Goal: Task Accomplishment & Management: Use online tool/utility

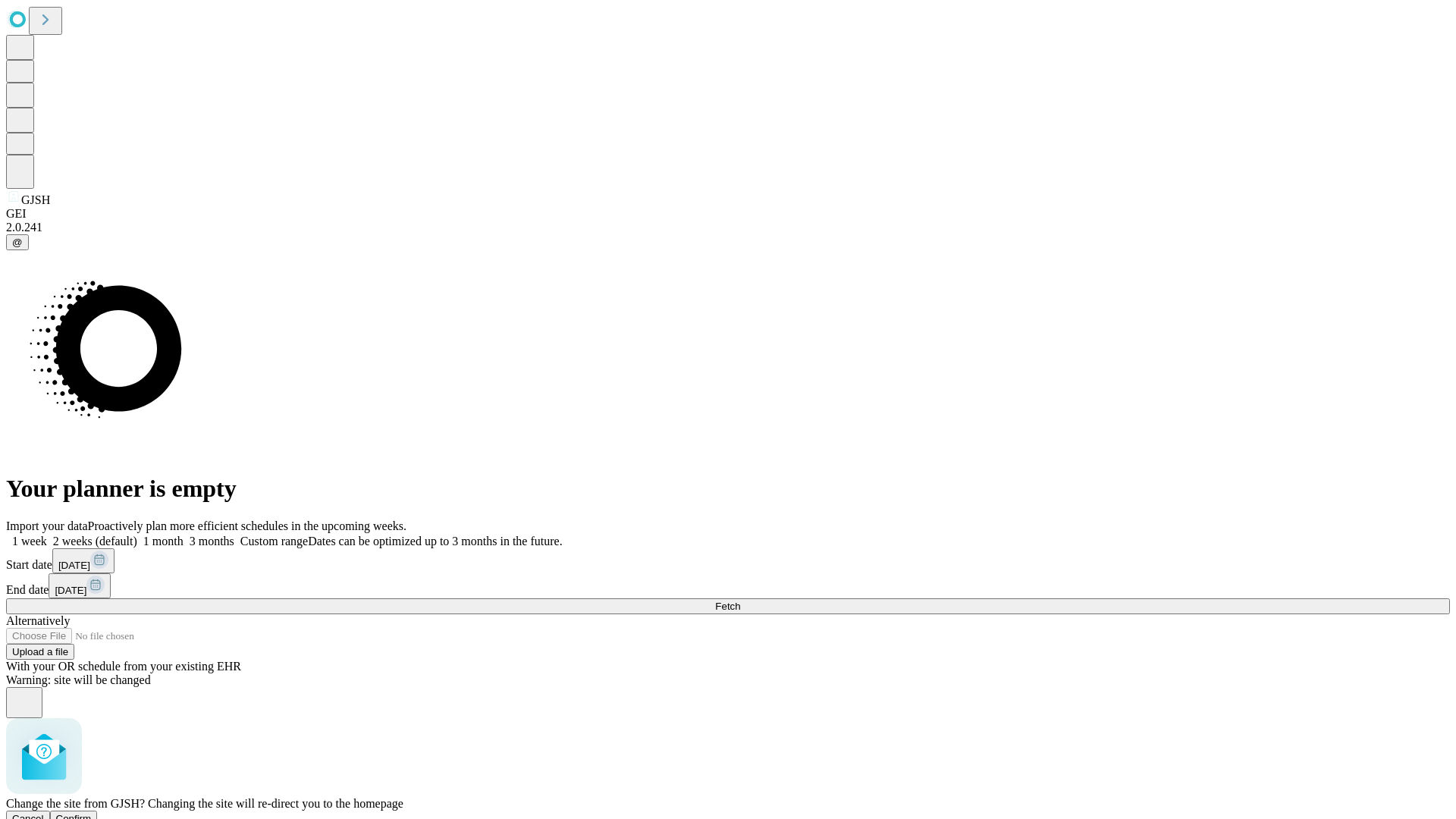
click at [92, 813] on span "Confirm" at bounding box center [74, 818] width 36 height 11
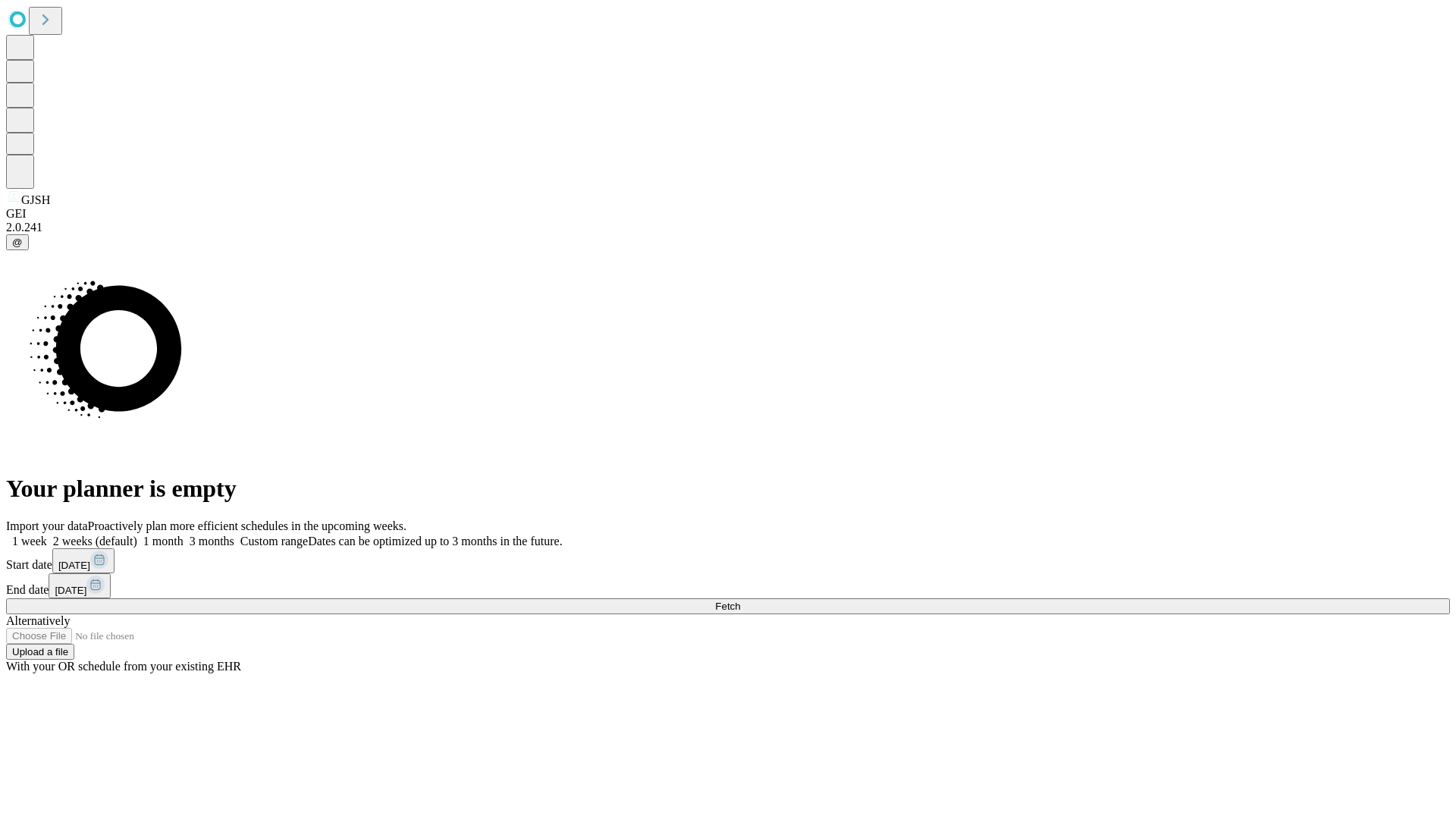
click at [137, 534] on label "2 weeks (default)" at bounding box center [92, 540] width 90 height 13
click at [740, 600] on span "Fetch" at bounding box center [727, 605] width 25 height 11
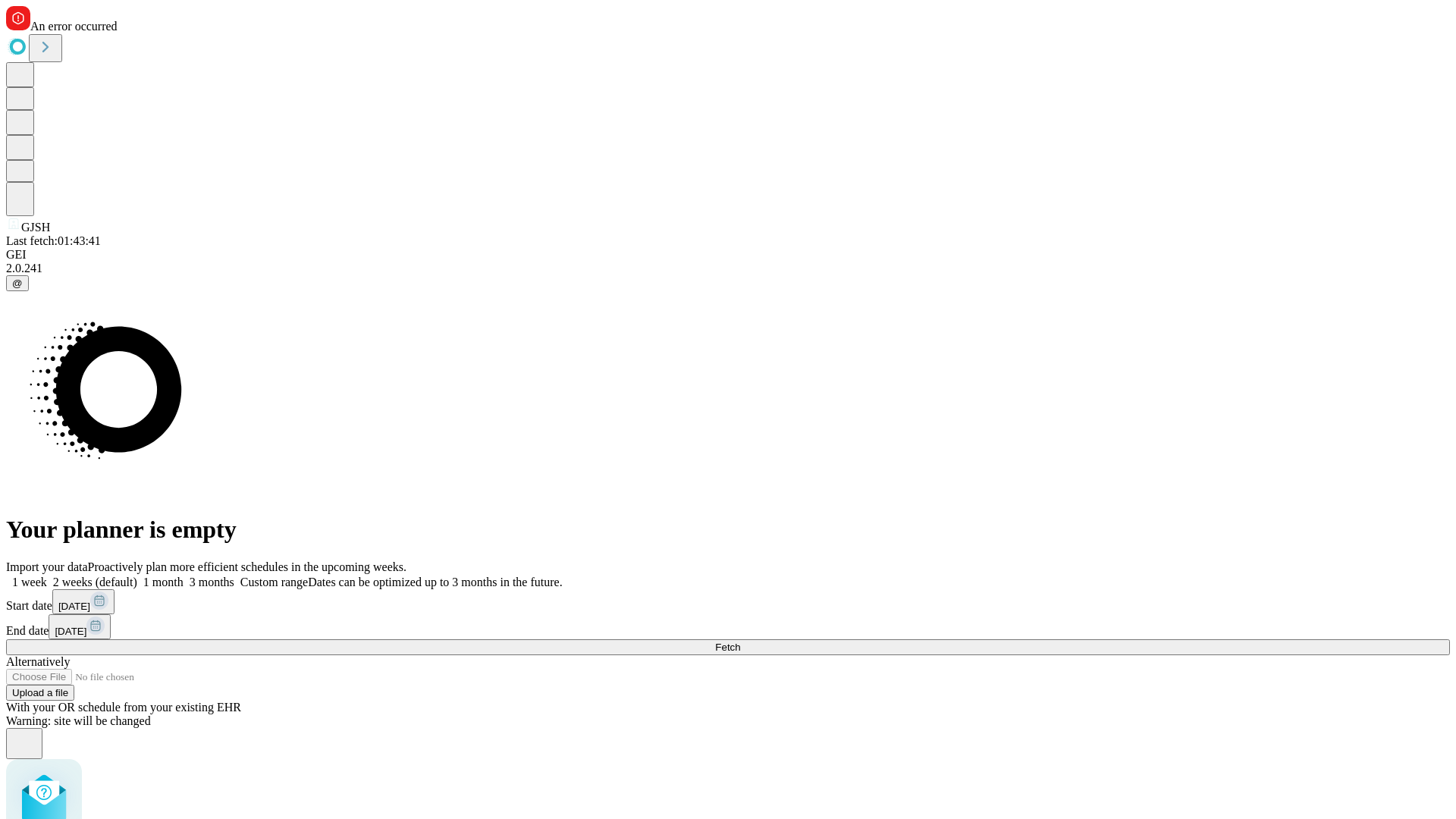
click at [137, 575] on label "2 weeks (default)" at bounding box center [92, 581] width 90 height 13
click at [740, 641] on span "Fetch" at bounding box center [727, 646] width 25 height 11
click at [137, 575] on label "2 weeks (default)" at bounding box center [92, 581] width 90 height 13
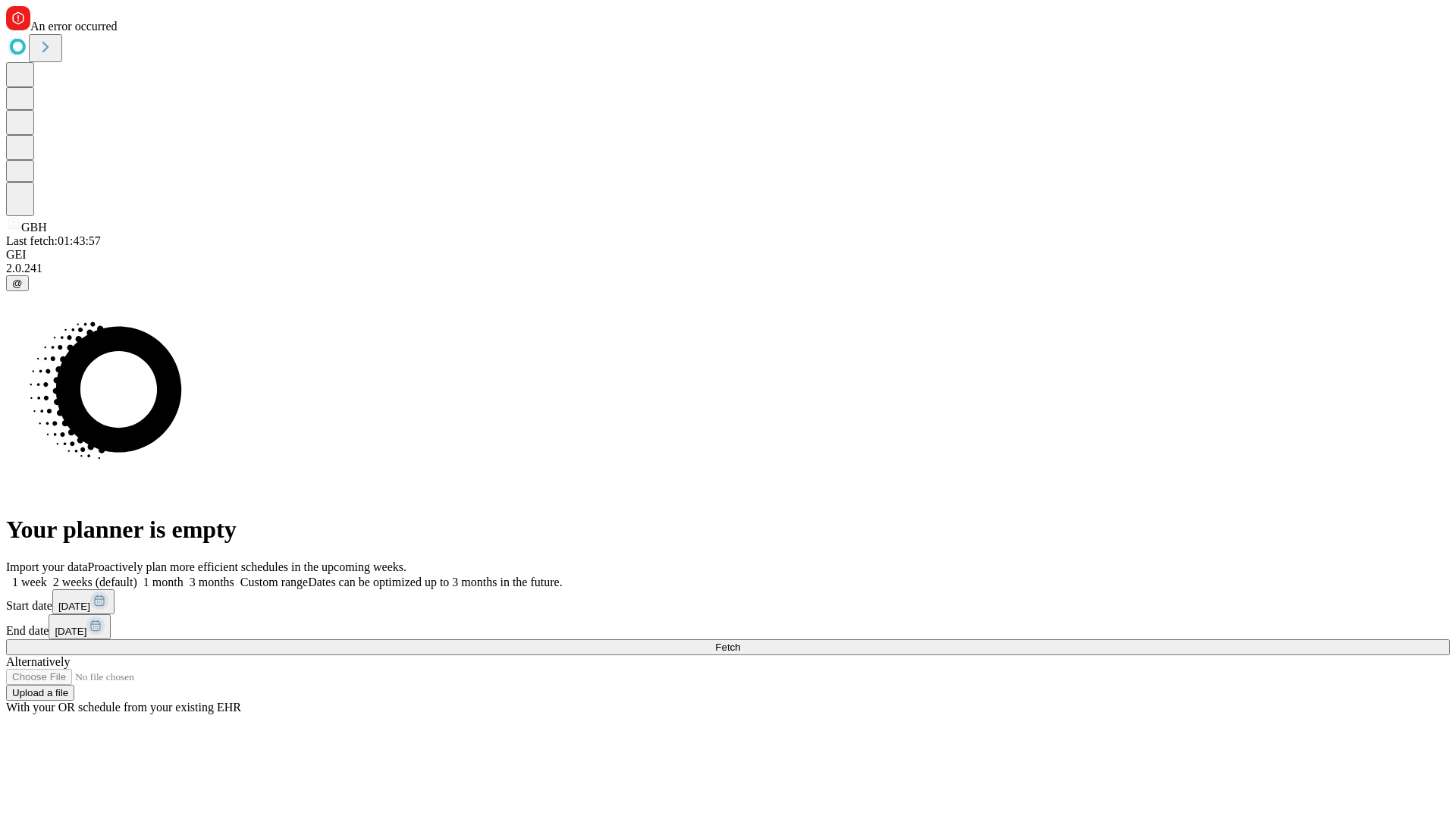
click at [740, 641] on span "Fetch" at bounding box center [727, 646] width 25 height 11
click at [137, 575] on label "2 weeks (default)" at bounding box center [92, 581] width 90 height 13
click at [740, 641] on span "Fetch" at bounding box center [727, 646] width 25 height 11
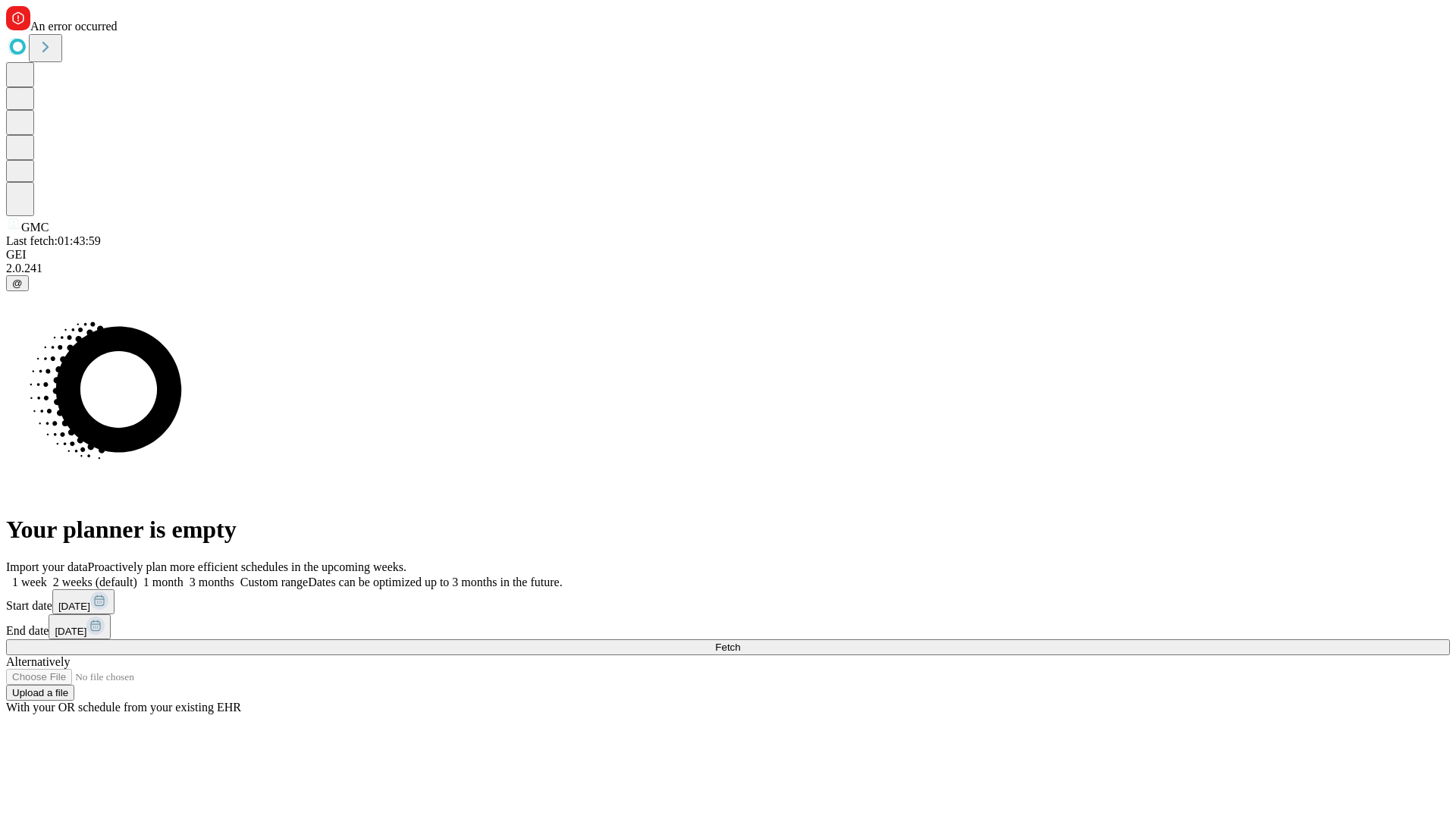
click at [137, 575] on label "2 weeks (default)" at bounding box center [92, 581] width 90 height 13
click at [740, 641] on span "Fetch" at bounding box center [727, 646] width 25 height 11
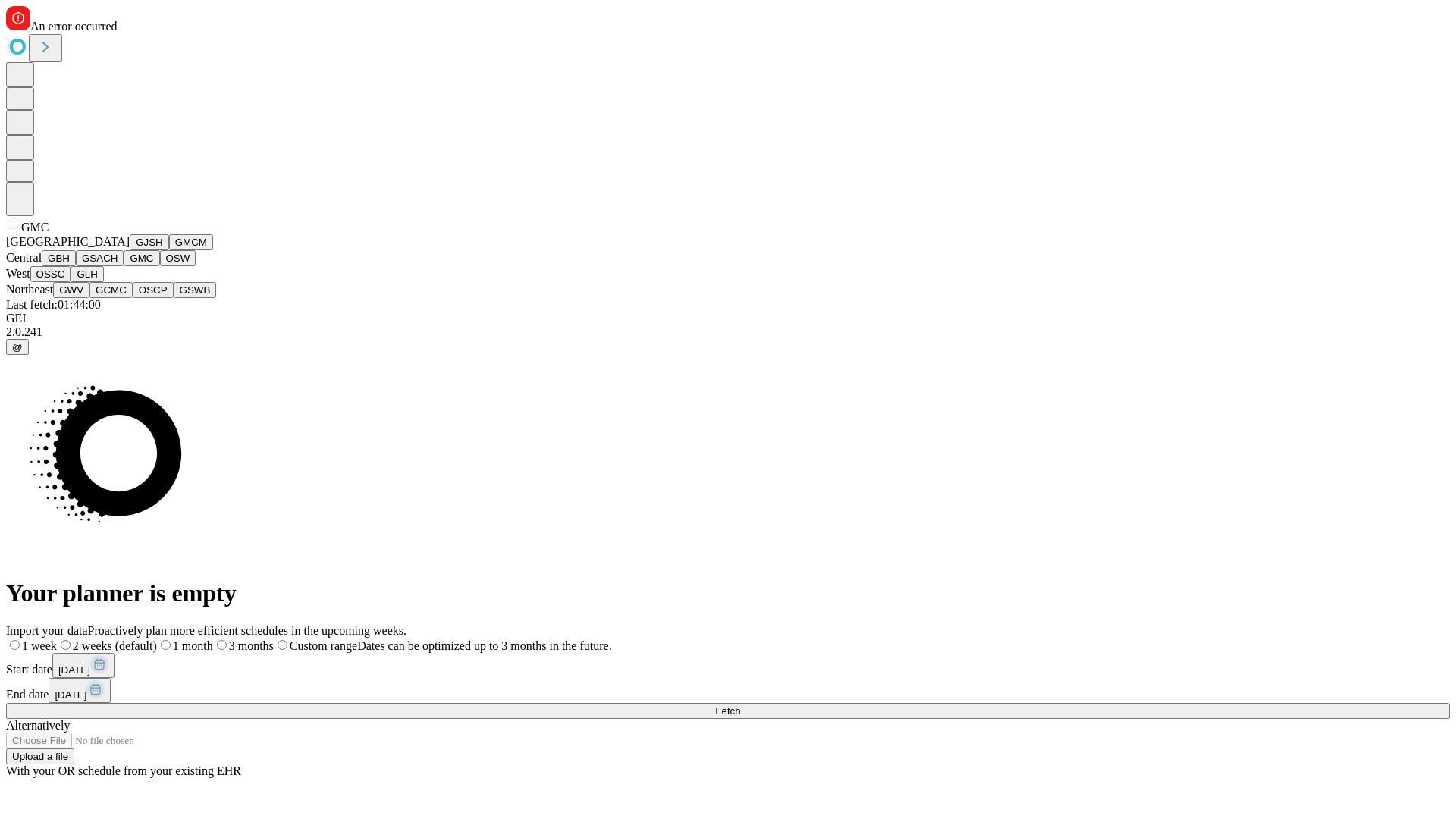
click at [160, 267] on button "OSW" at bounding box center [178, 259] width 36 height 16
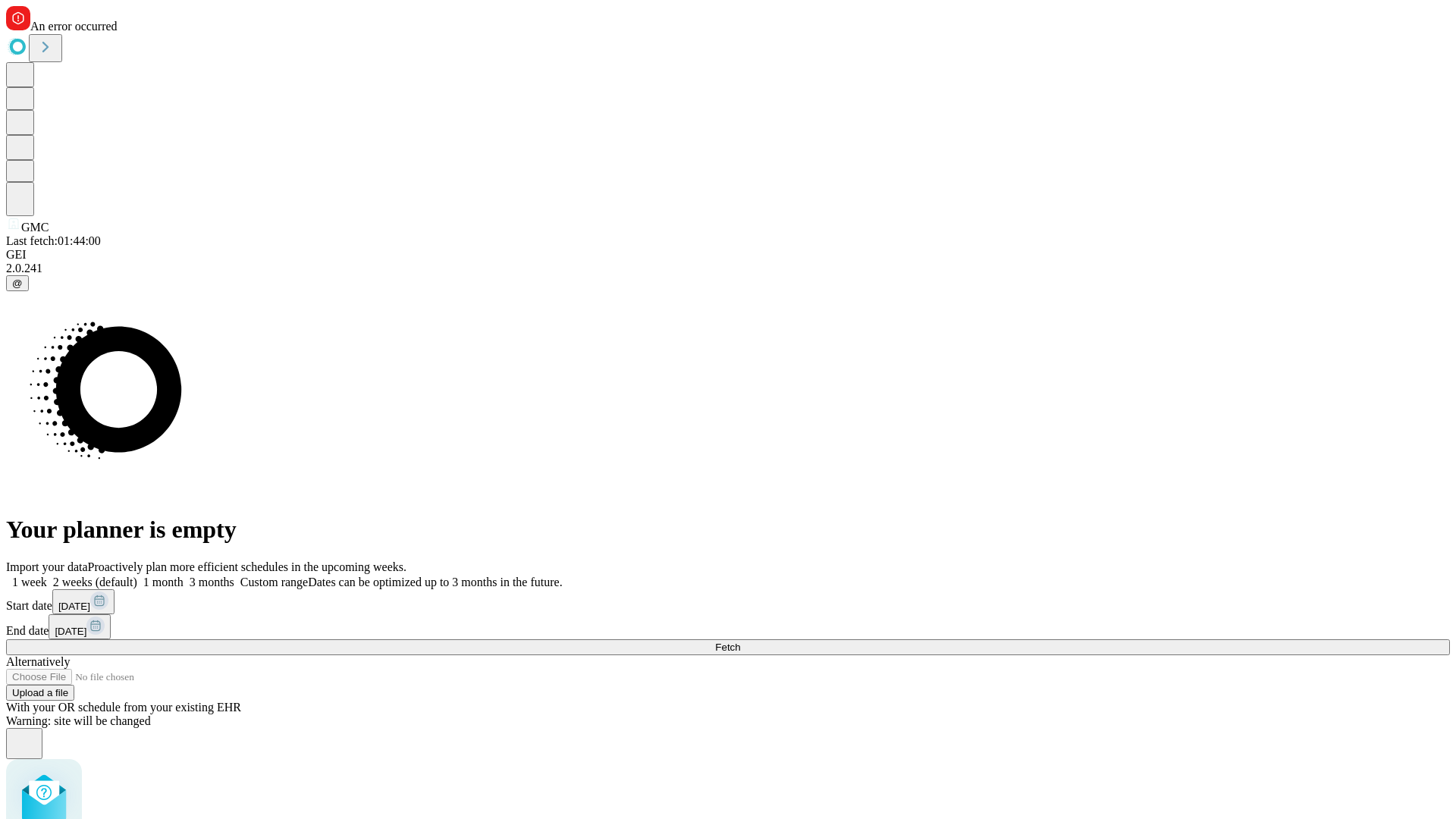
click at [137, 575] on label "2 weeks (default)" at bounding box center [92, 581] width 90 height 13
click at [740, 641] on span "Fetch" at bounding box center [727, 646] width 25 height 11
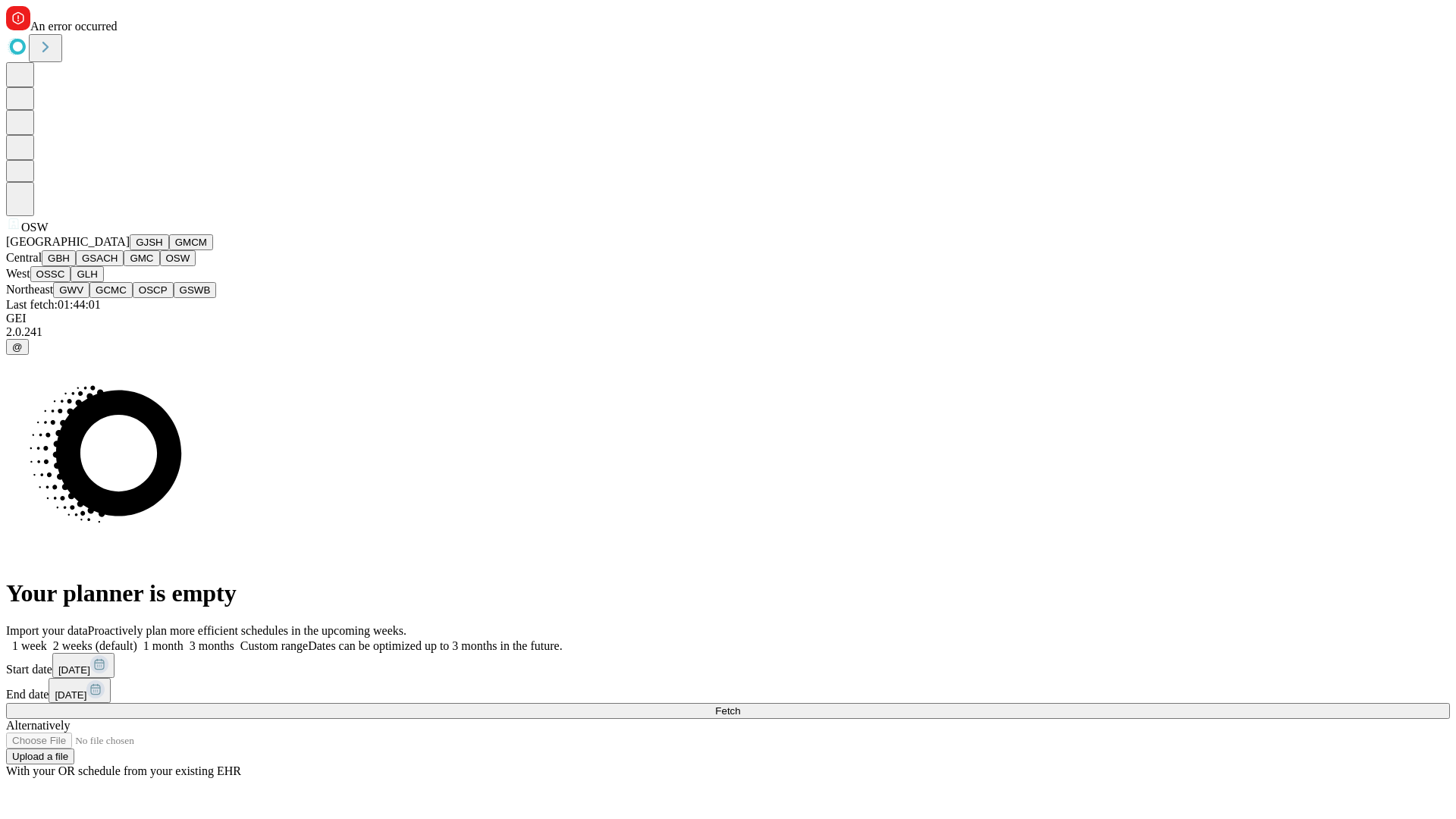
click at [71, 282] on button "OSSC" at bounding box center [50, 275] width 41 height 16
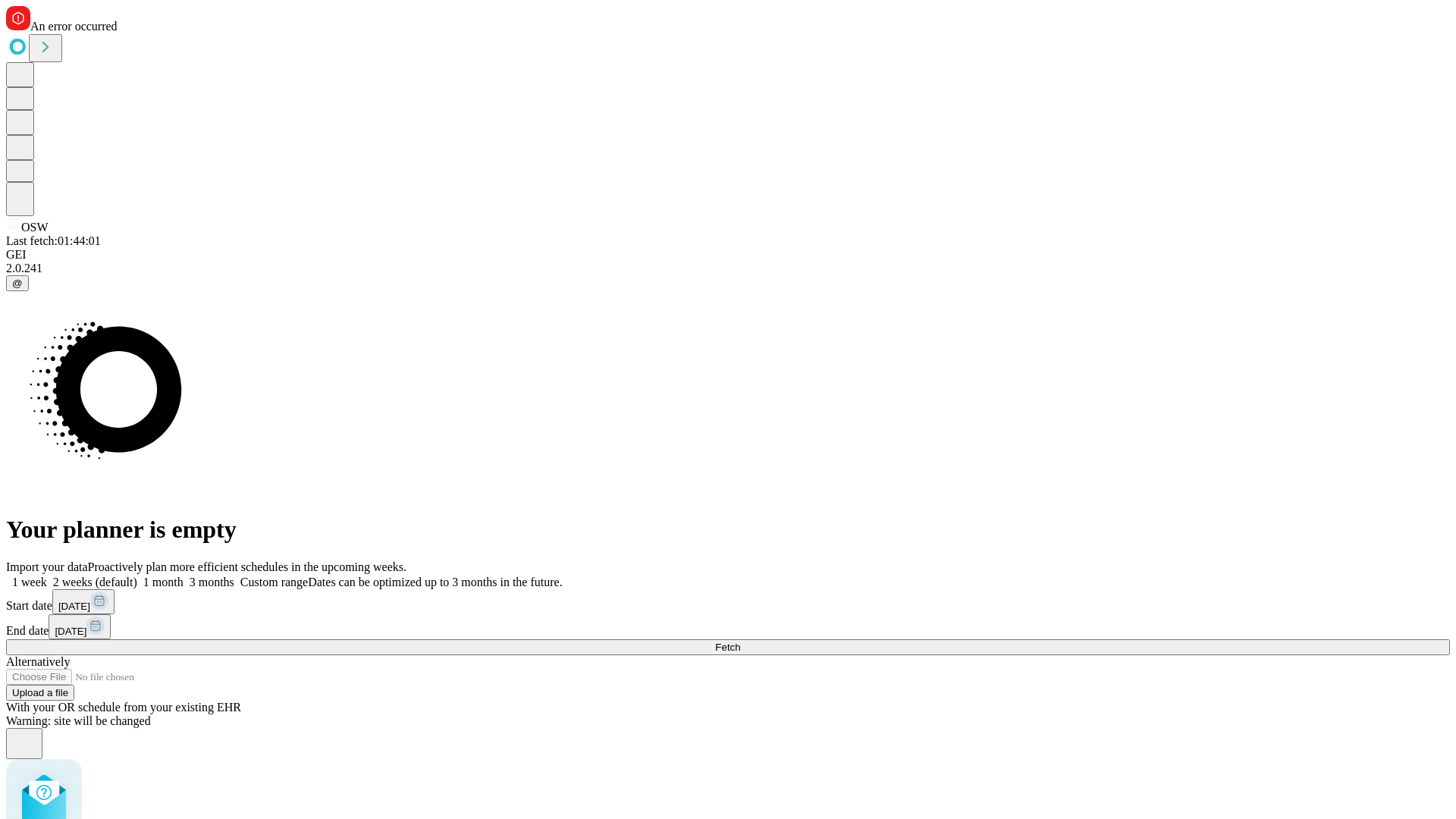
click at [137, 575] on label "2 weeks (default)" at bounding box center [92, 581] width 90 height 13
click at [740, 641] on span "Fetch" at bounding box center [727, 646] width 25 height 11
click at [137, 575] on label "2 weeks (default)" at bounding box center [92, 581] width 90 height 13
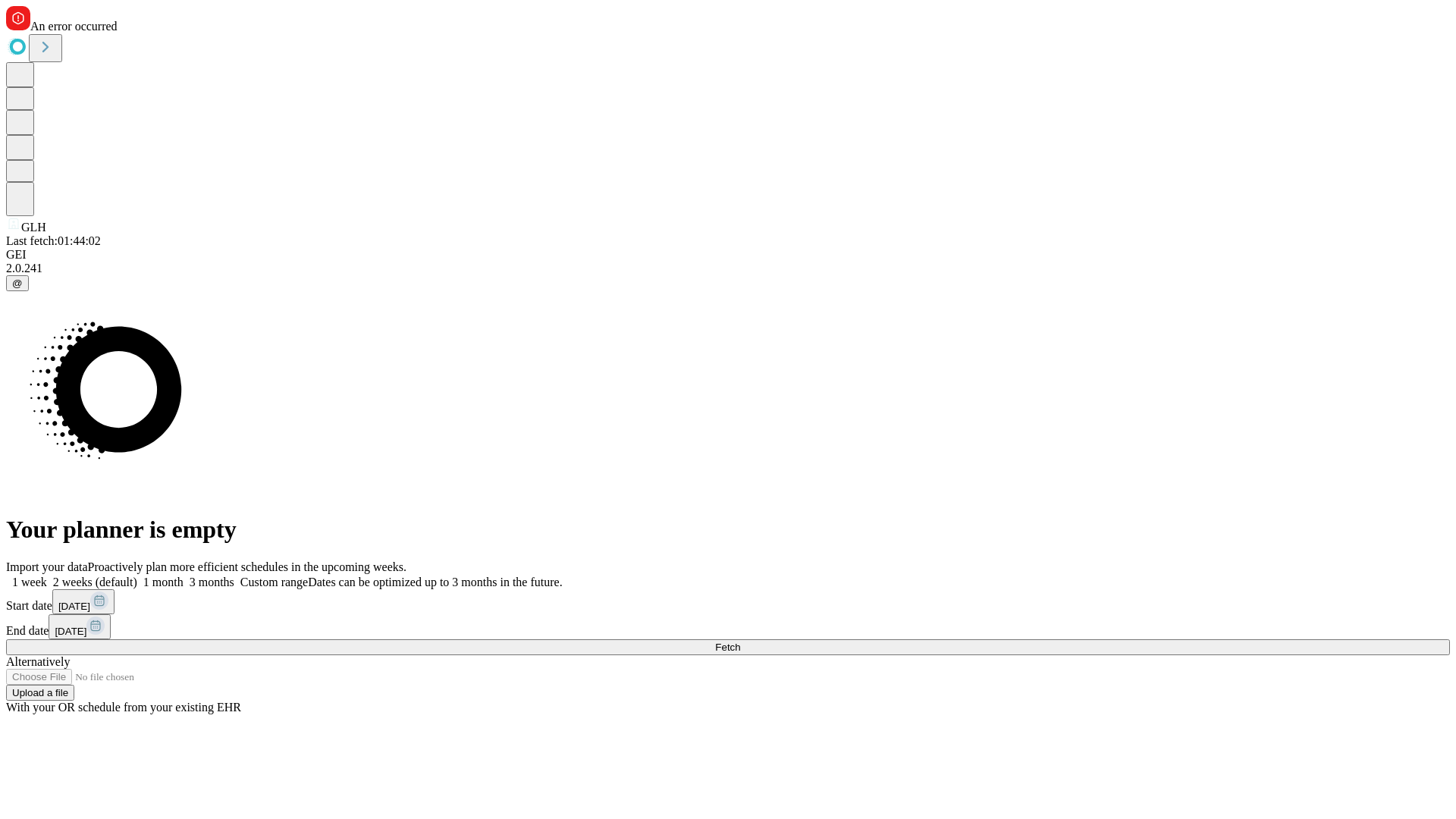
click at [740, 641] on span "Fetch" at bounding box center [727, 646] width 25 height 11
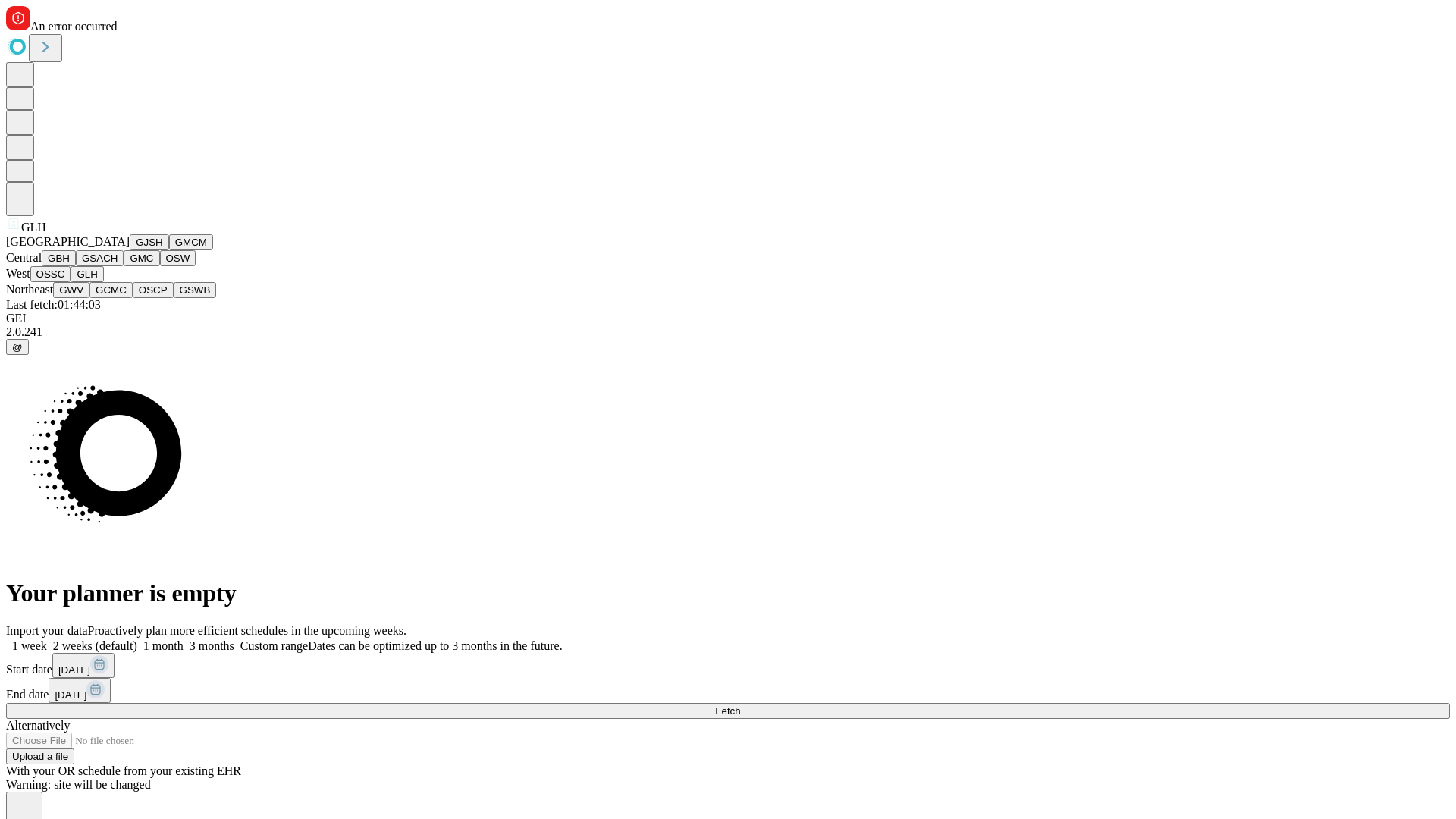
click at [137, 639] on label "2 weeks (default)" at bounding box center [92, 645] width 90 height 13
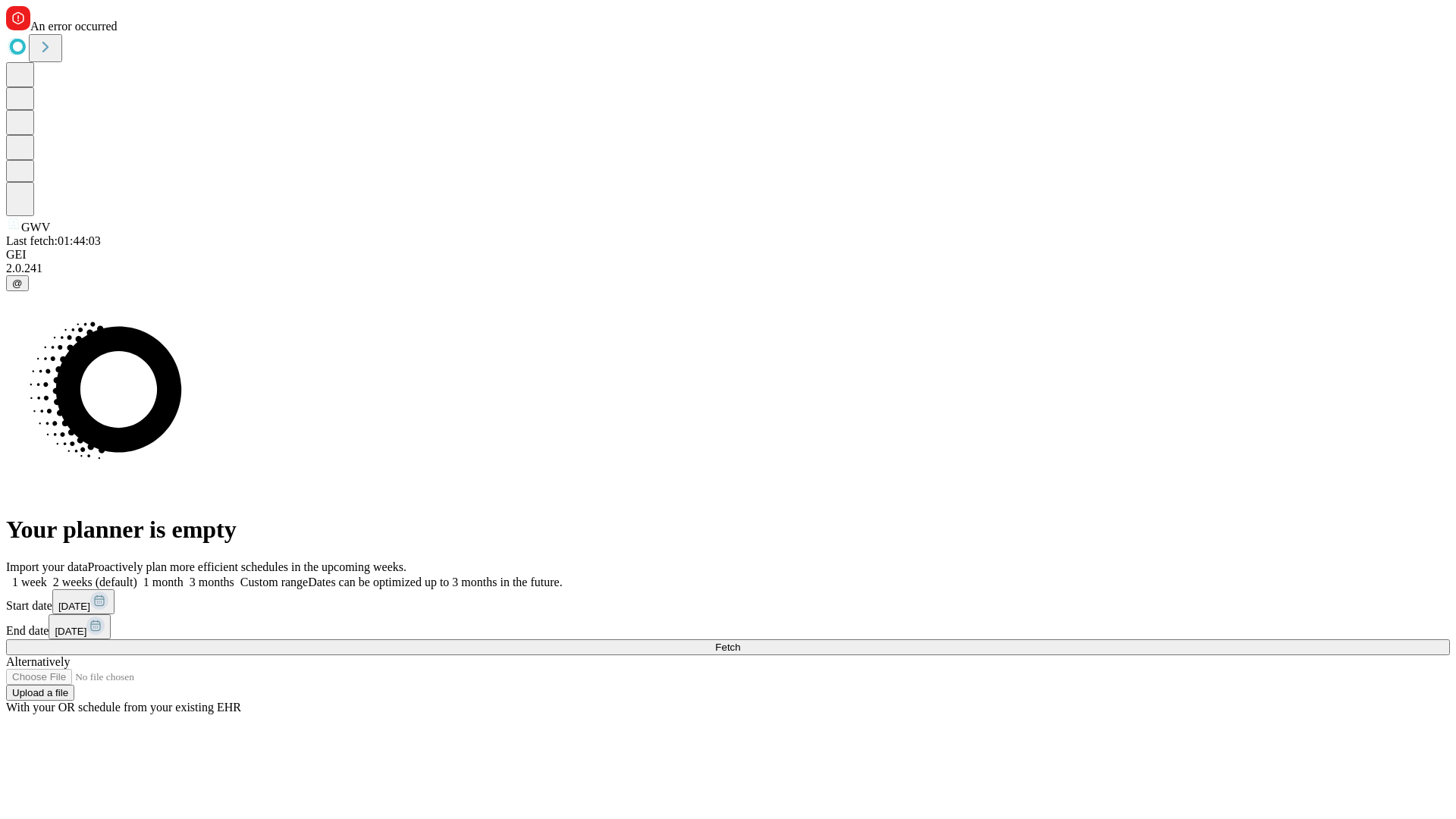
click at [740, 641] on span "Fetch" at bounding box center [727, 646] width 25 height 11
click at [137, 575] on label "2 weeks (default)" at bounding box center [92, 581] width 90 height 13
click at [740, 641] on span "Fetch" at bounding box center [727, 646] width 25 height 11
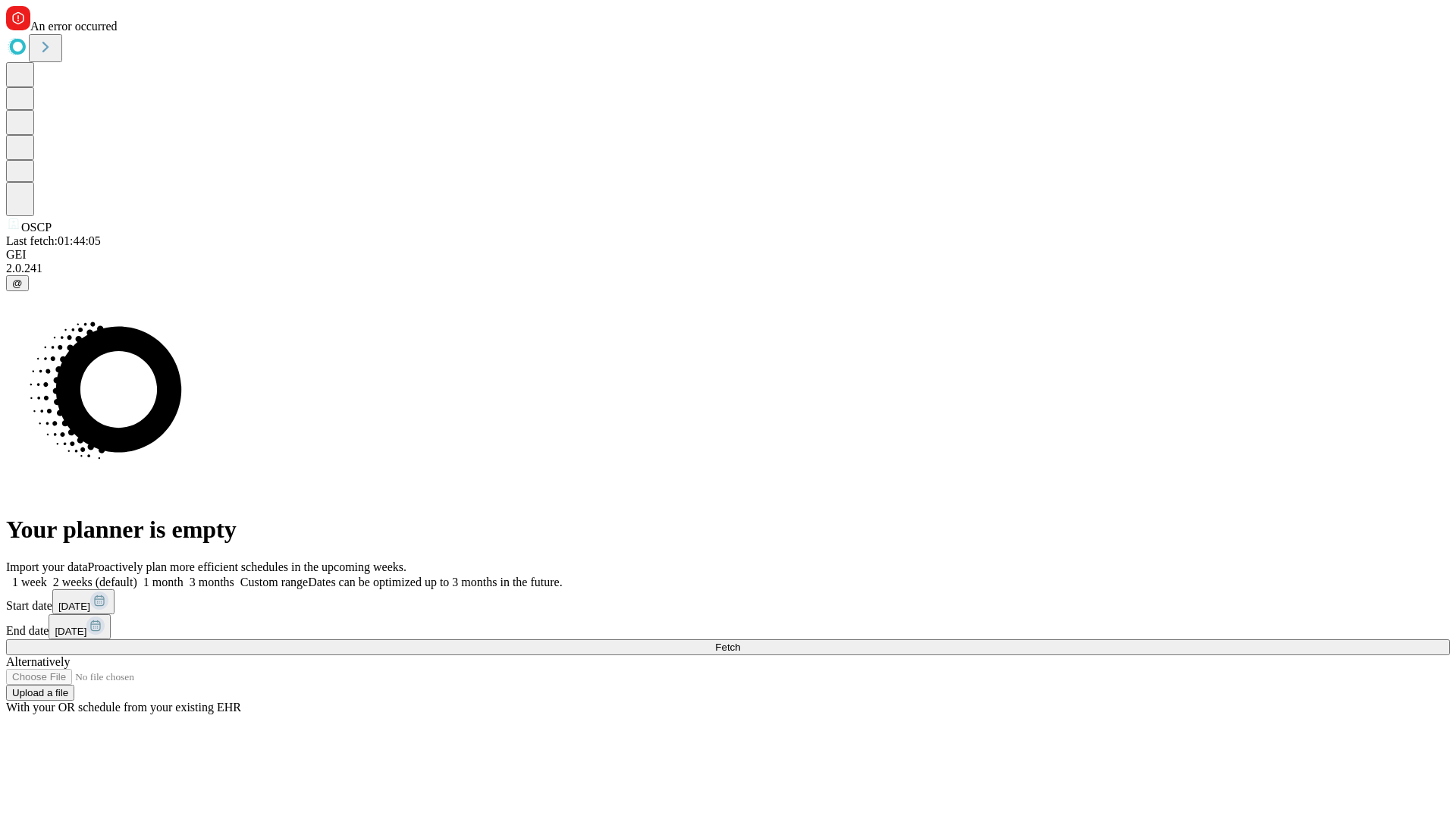
click at [137, 575] on label "2 weeks (default)" at bounding box center [92, 581] width 90 height 13
click at [740, 641] on span "Fetch" at bounding box center [727, 646] width 25 height 11
